Goal: Task Accomplishment & Management: Complete application form

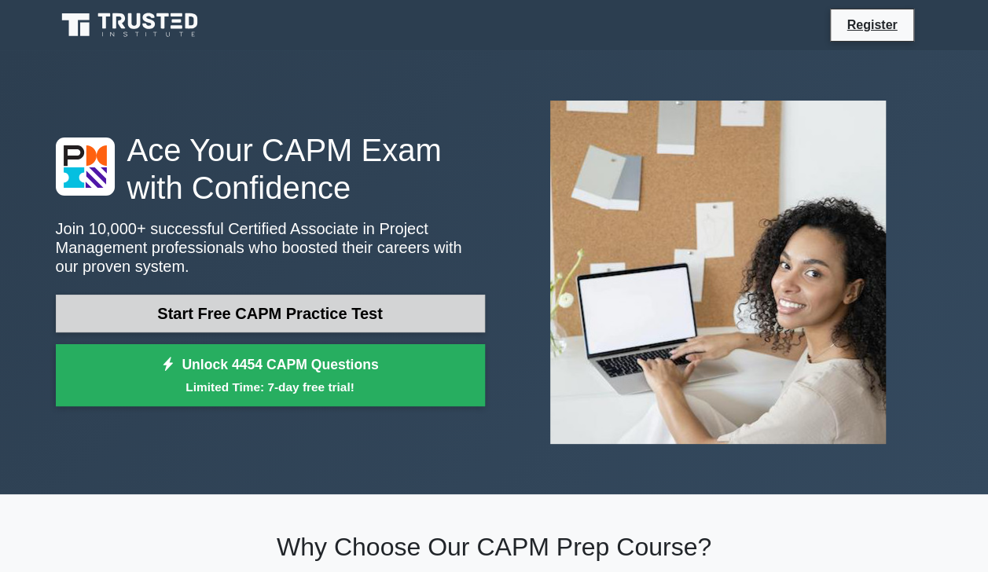
click at [200, 315] on link "Start Free CAPM Practice Test" at bounding box center [270, 314] width 429 height 38
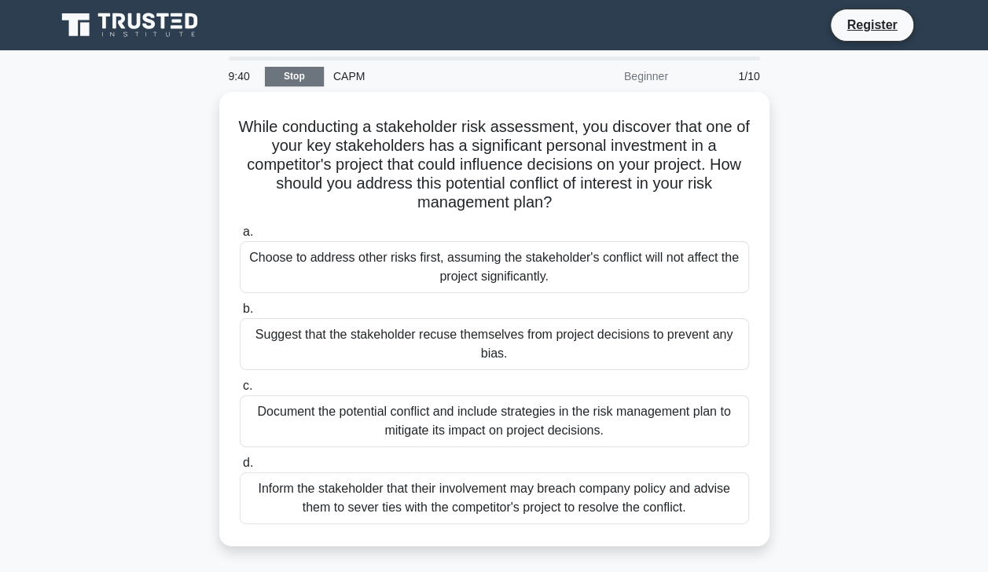
click at [281, 72] on link "Stop" at bounding box center [294, 77] width 59 height 20
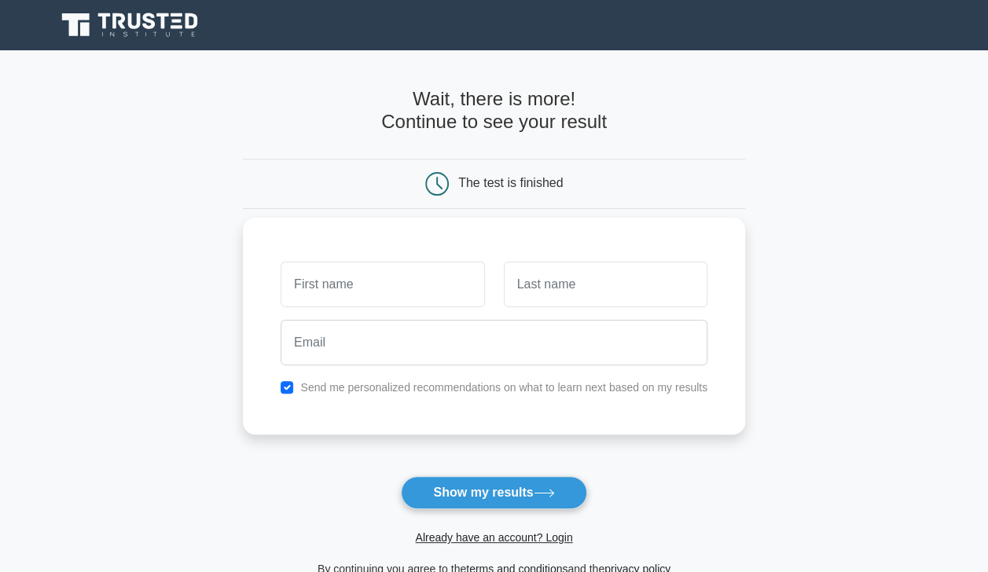
click at [370, 280] on input "text" at bounding box center [383, 285] width 204 height 46
type input "Ngwenya"
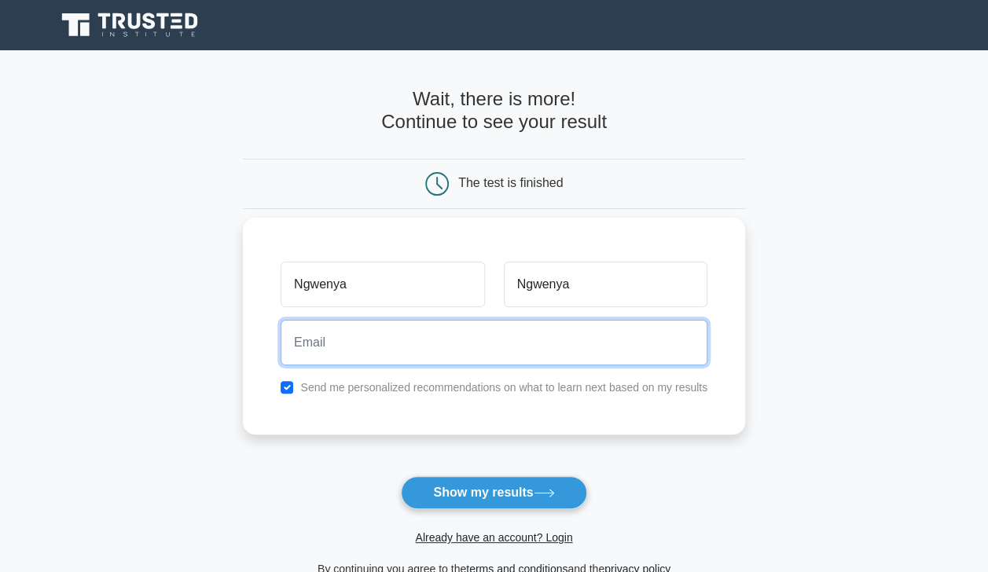
type input "tngwenya22@gmail.com"
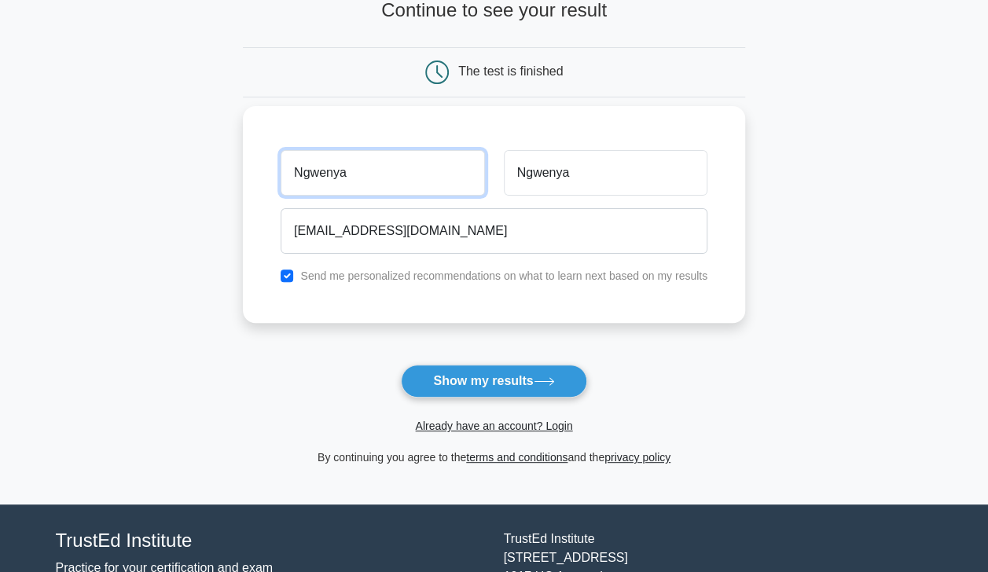
scroll to position [215, 0]
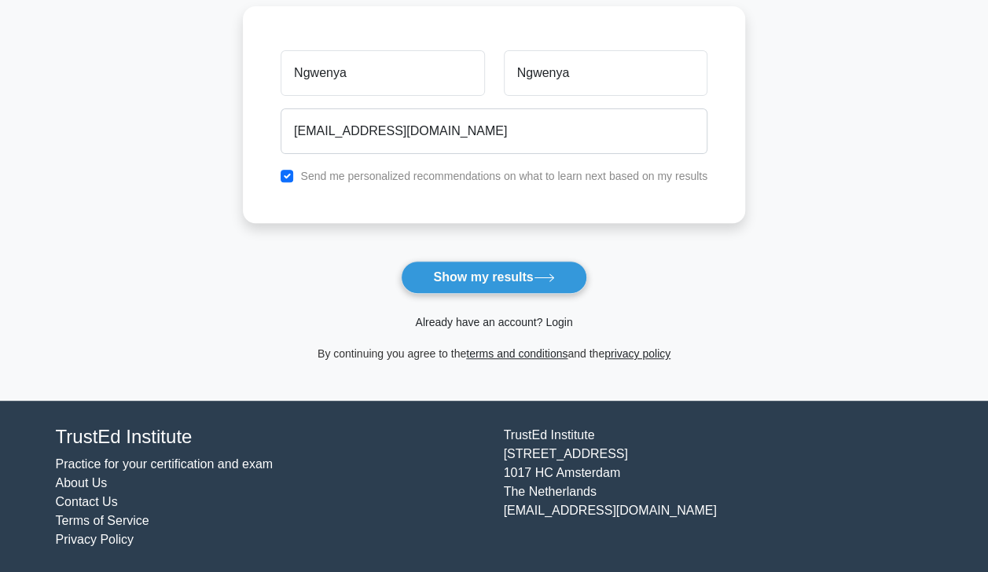
click at [560, 321] on link "Already have an account? Login" at bounding box center [493, 322] width 157 height 13
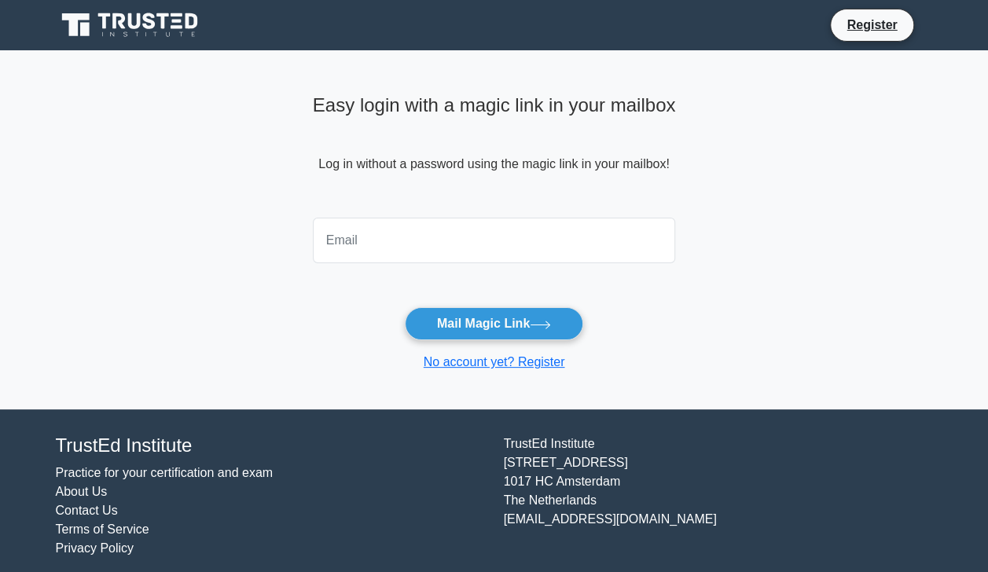
click at [397, 231] on input "email" at bounding box center [494, 241] width 363 height 46
type input "[EMAIL_ADDRESS][DOMAIN_NAME]"
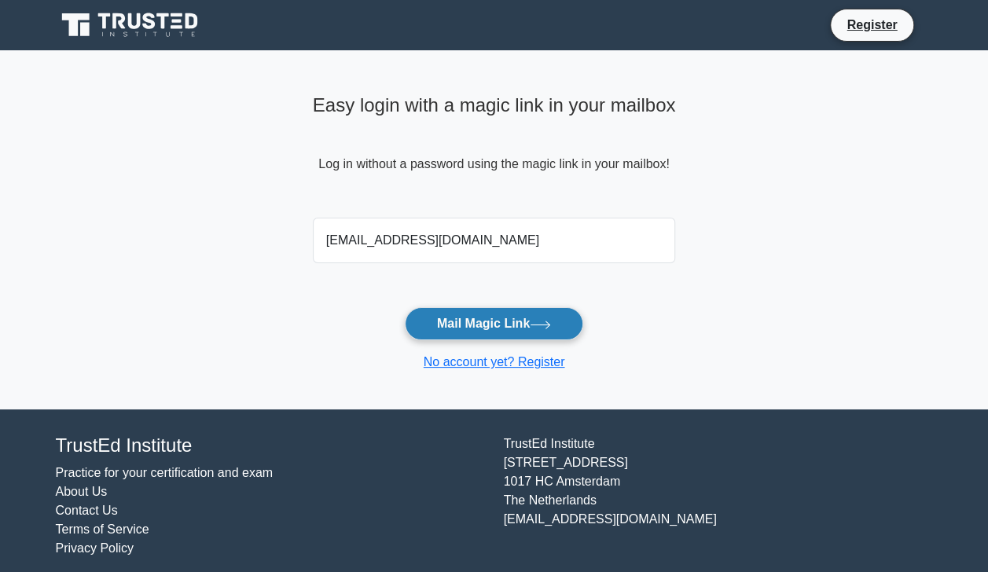
click at [522, 323] on button "Mail Magic Link" at bounding box center [494, 323] width 178 height 33
